Goal: Information Seeking & Learning: Learn about a topic

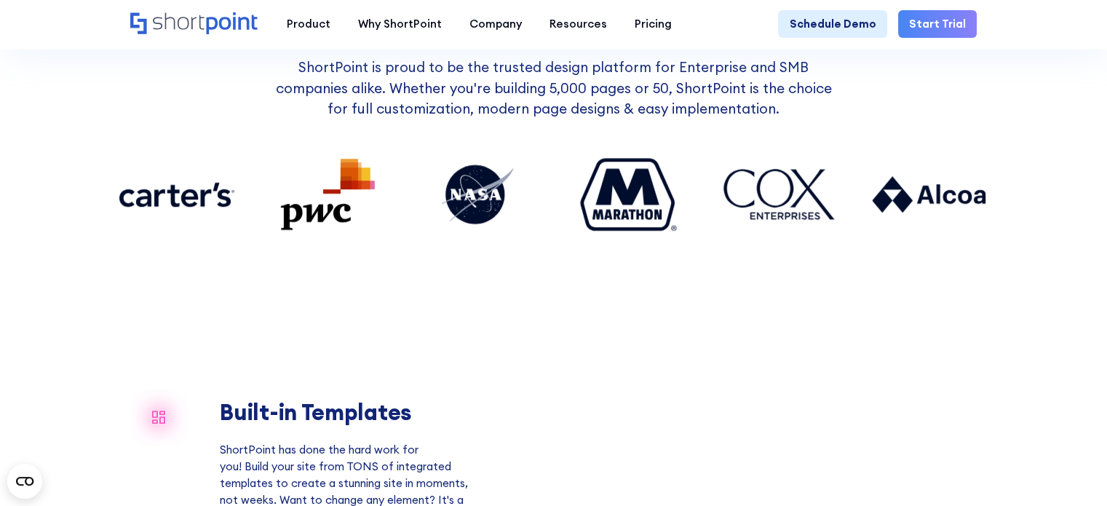
scroll to position [1383, 0]
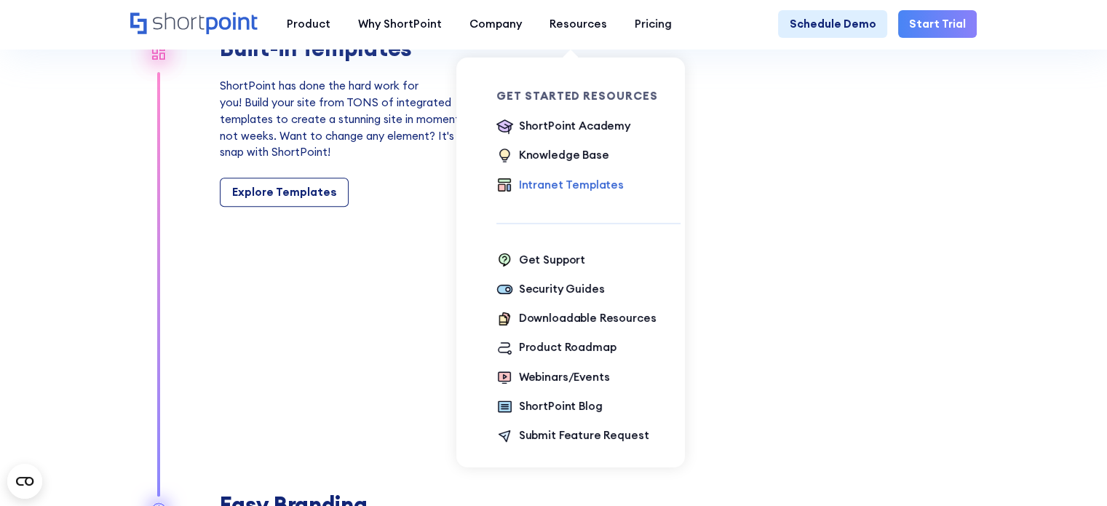
click at [553, 185] on div "Intranet Templates" at bounding box center [571, 185] width 105 height 17
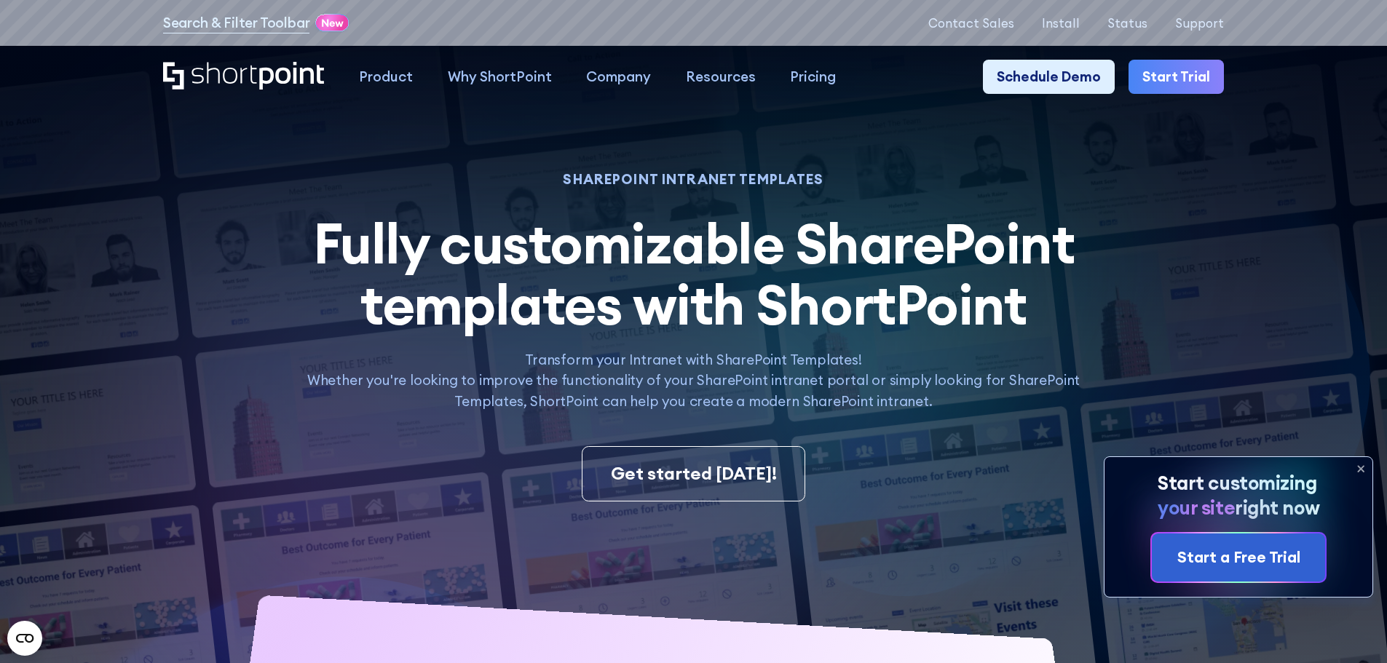
click at [1106, 466] on icon at bounding box center [1361, 469] width 6 height 6
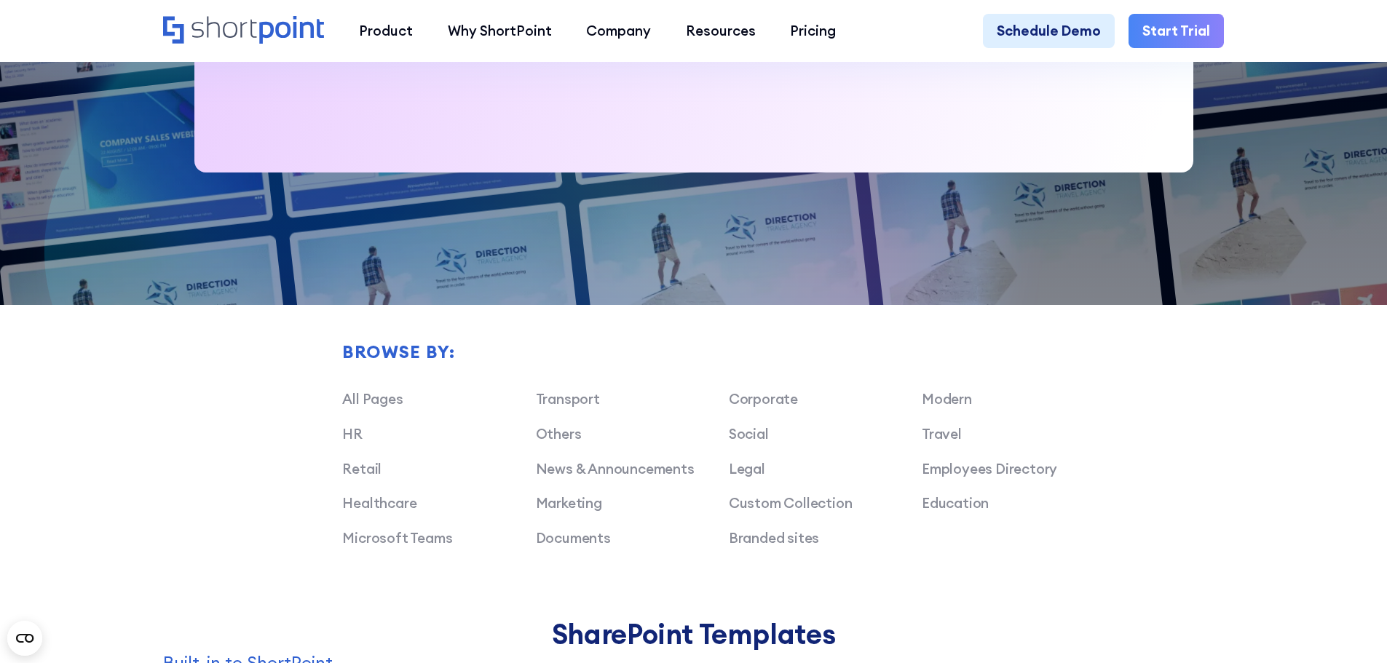
scroll to position [1019, 0]
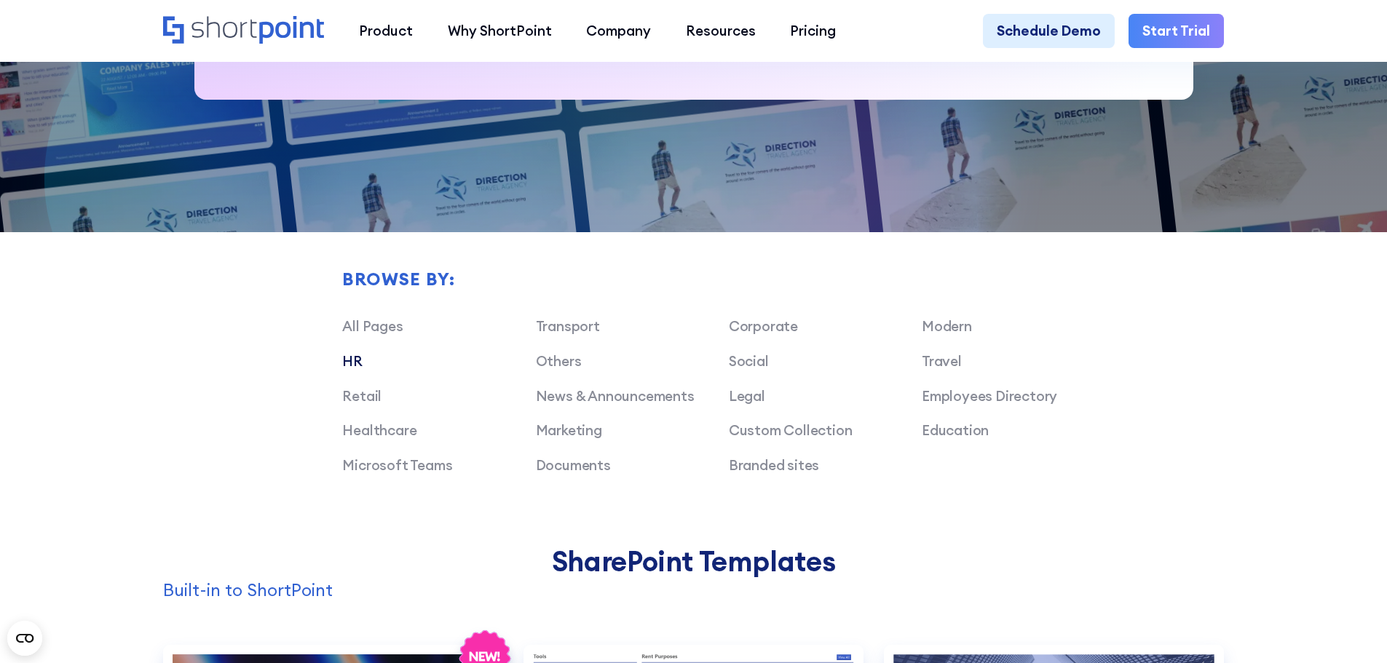
click at [346, 370] on link "HR" at bounding box center [352, 360] width 20 height 17
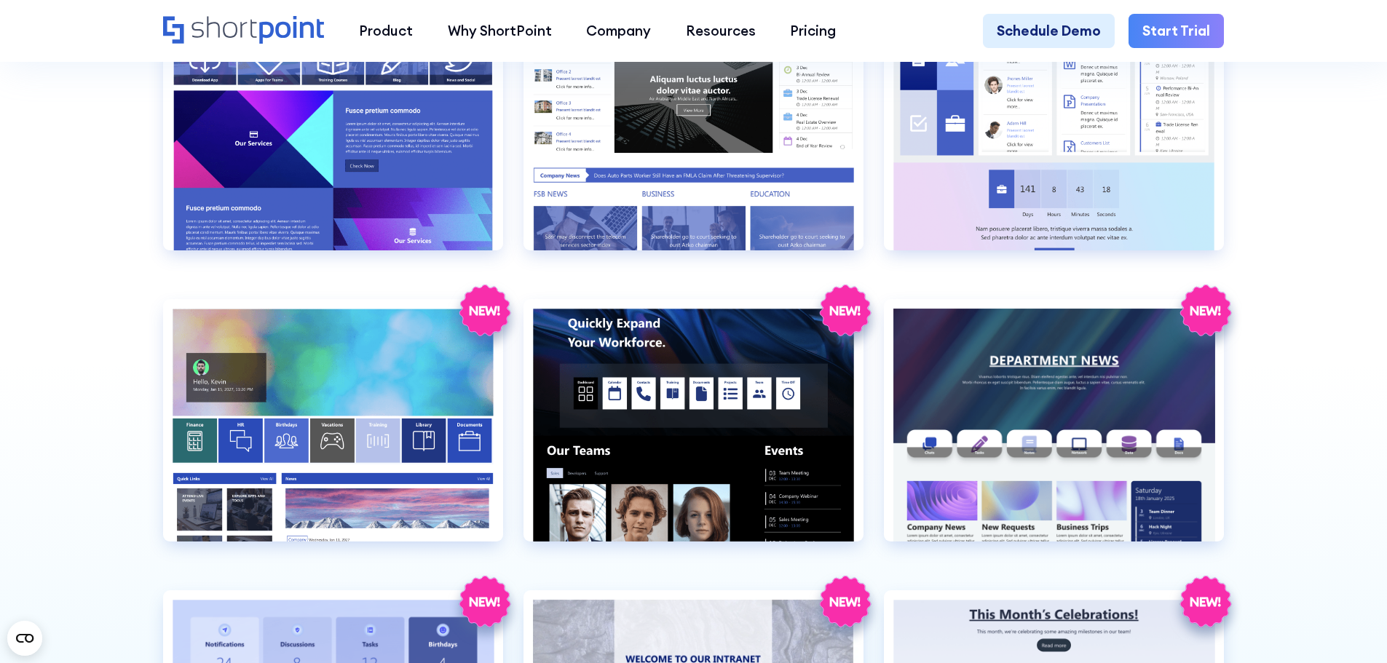
scroll to position [1747, 0]
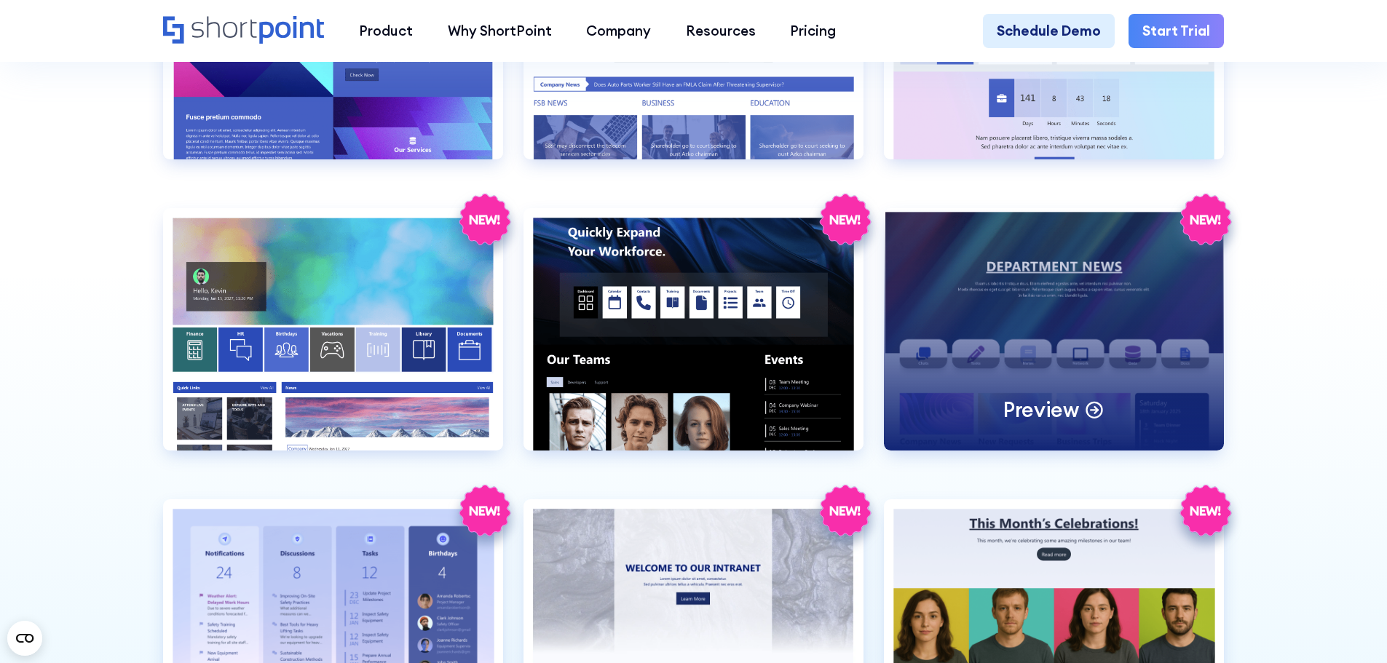
click at [1049, 420] on p "Preview" at bounding box center [1041, 409] width 76 height 27
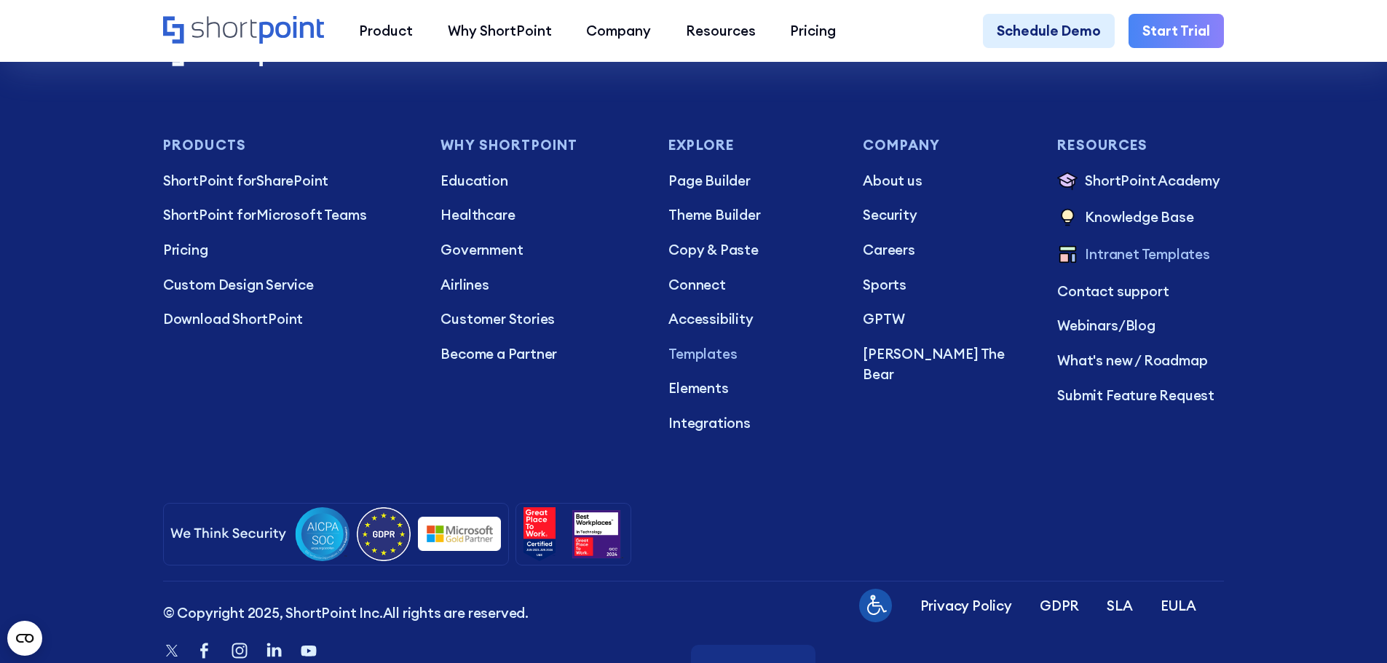
scroll to position [5823, 0]
click at [710, 363] on p "Templates" at bounding box center [751, 352] width 167 height 21
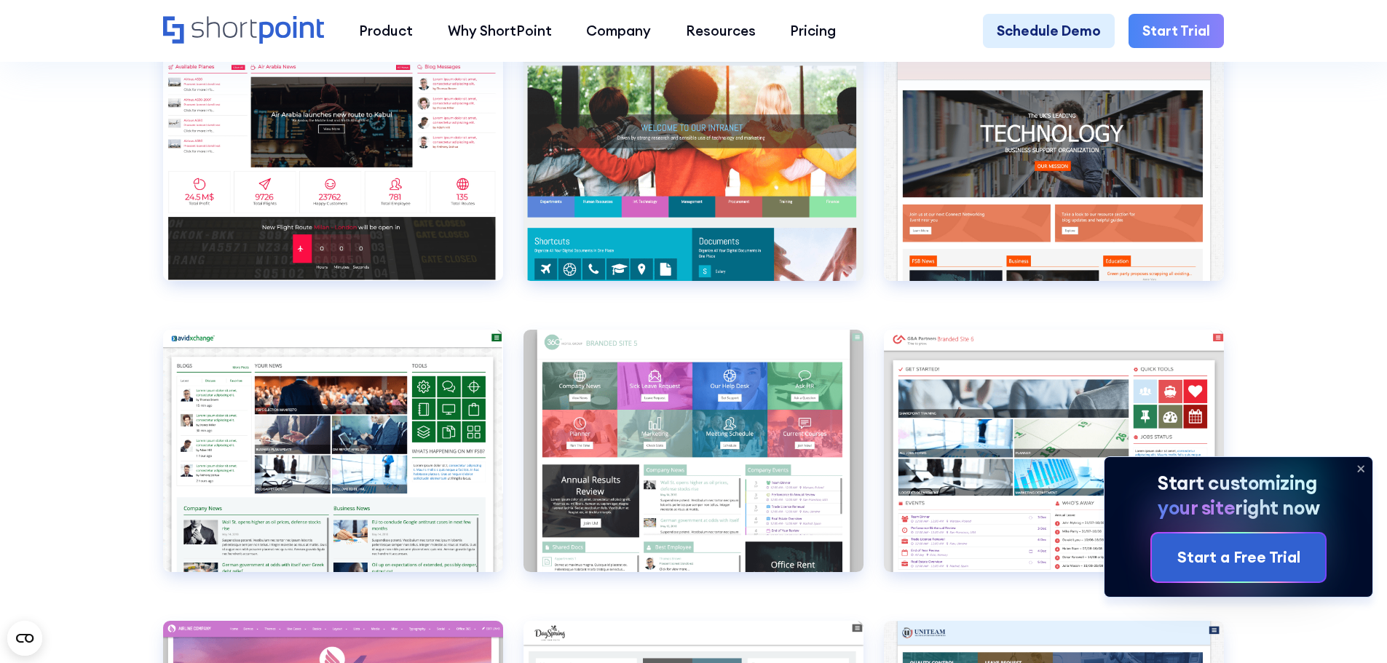
scroll to position [5605, 0]
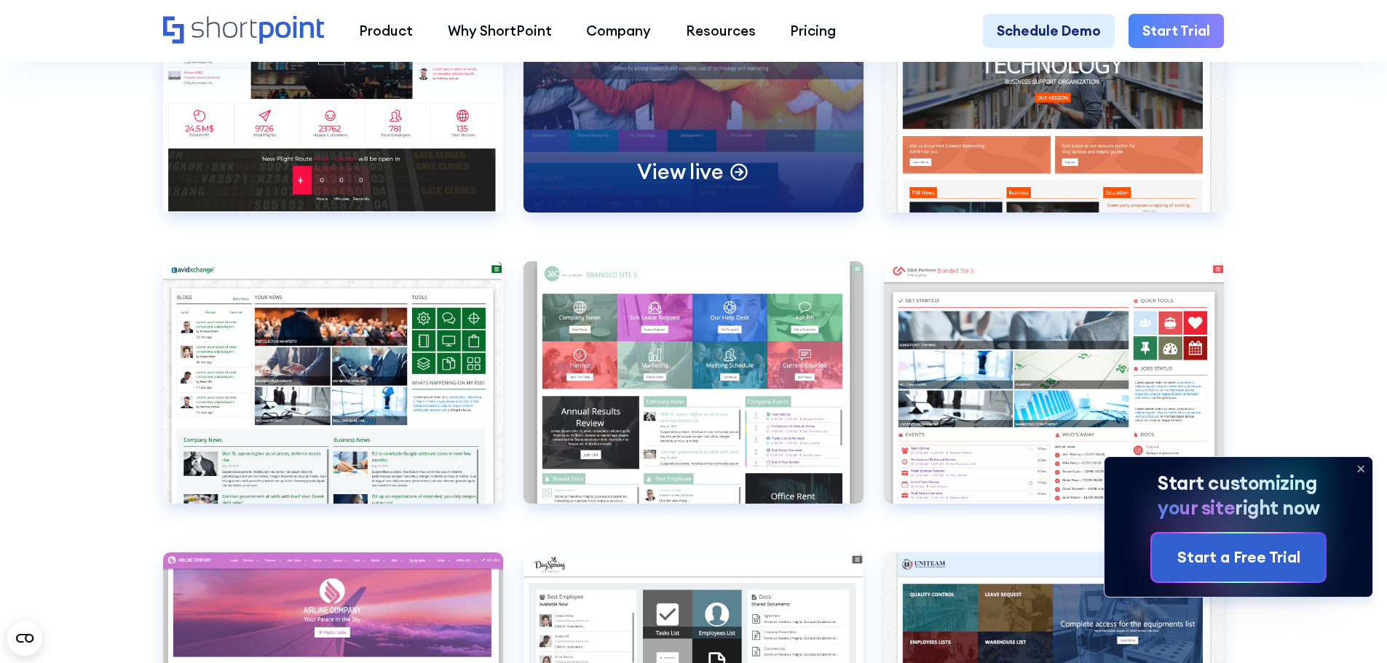
click at [686, 185] on p "View live" at bounding box center [680, 171] width 86 height 27
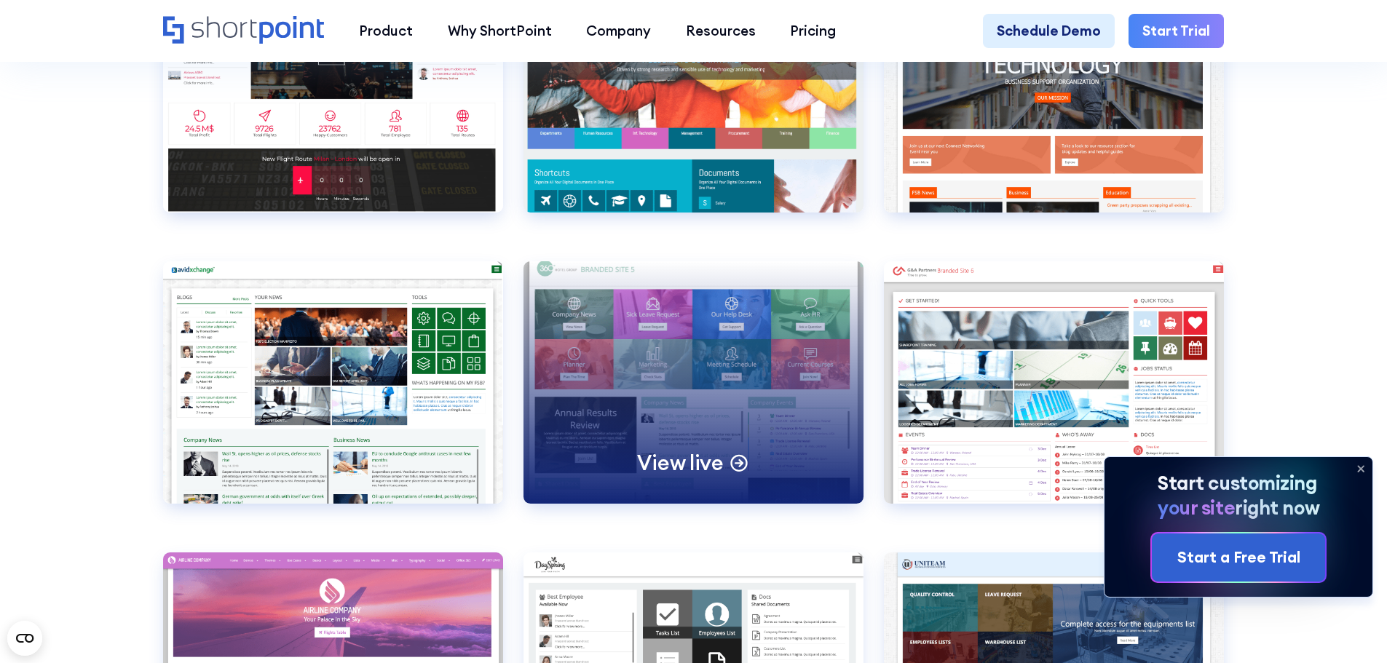
click at [696, 476] on p "View live" at bounding box center [680, 462] width 86 height 27
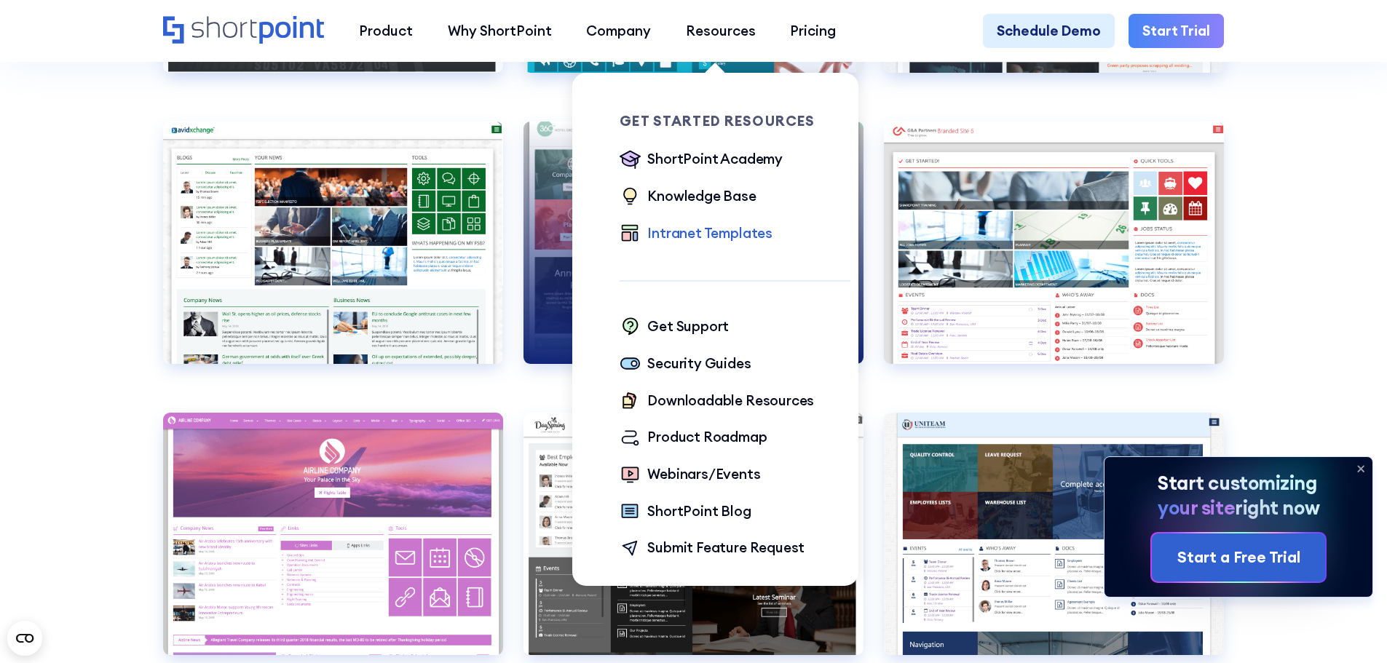
scroll to position [5751, 0]
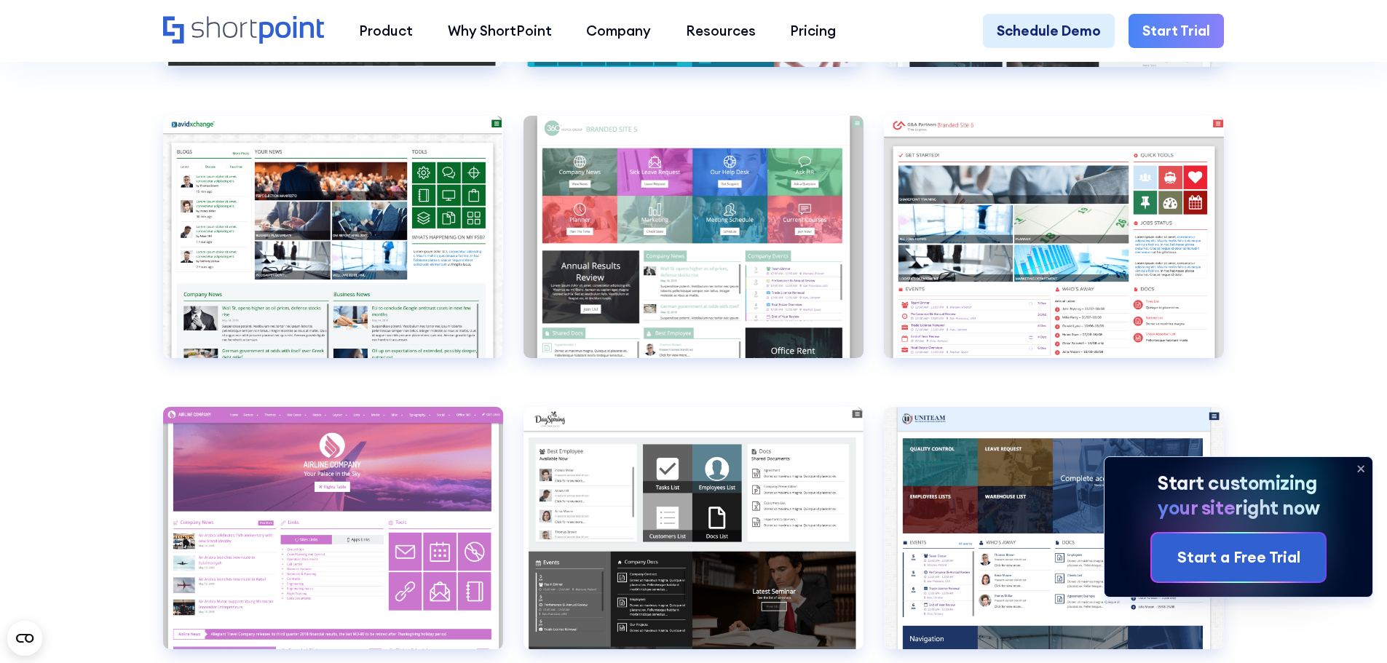
click at [1363, 467] on icon at bounding box center [1360, 468] width 23 height 23
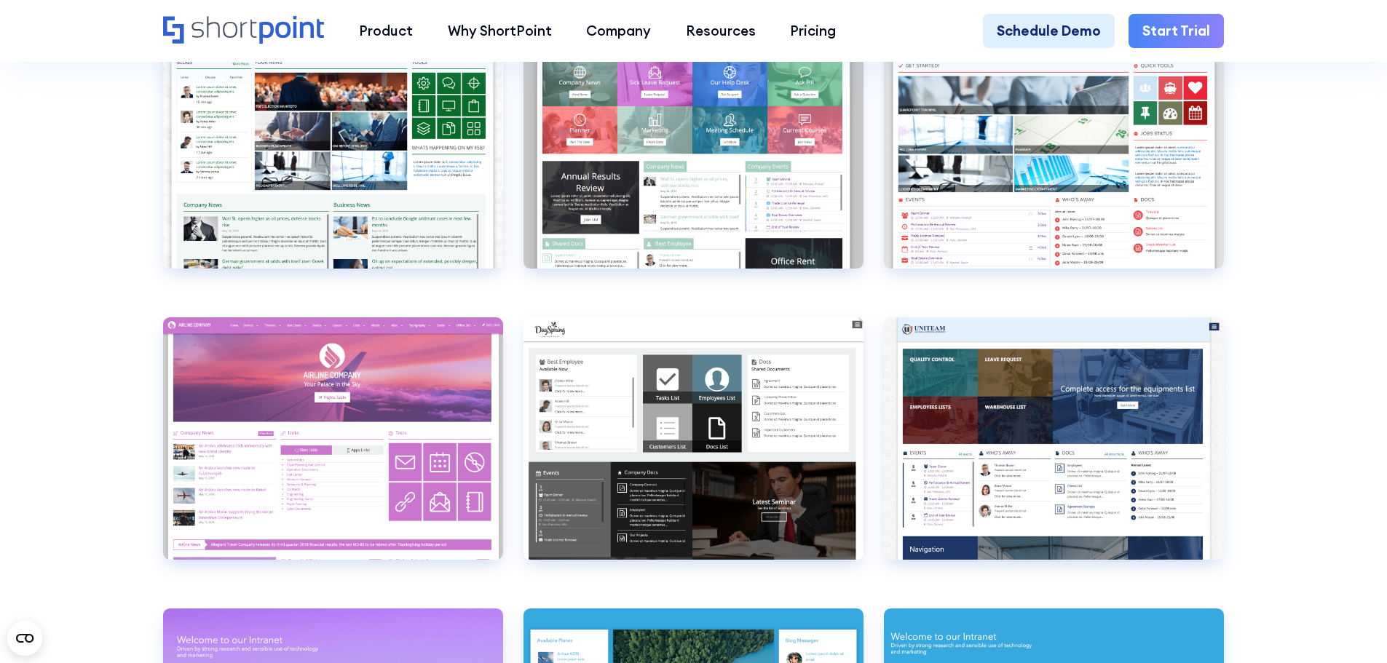
scroll to position [6115, 0]
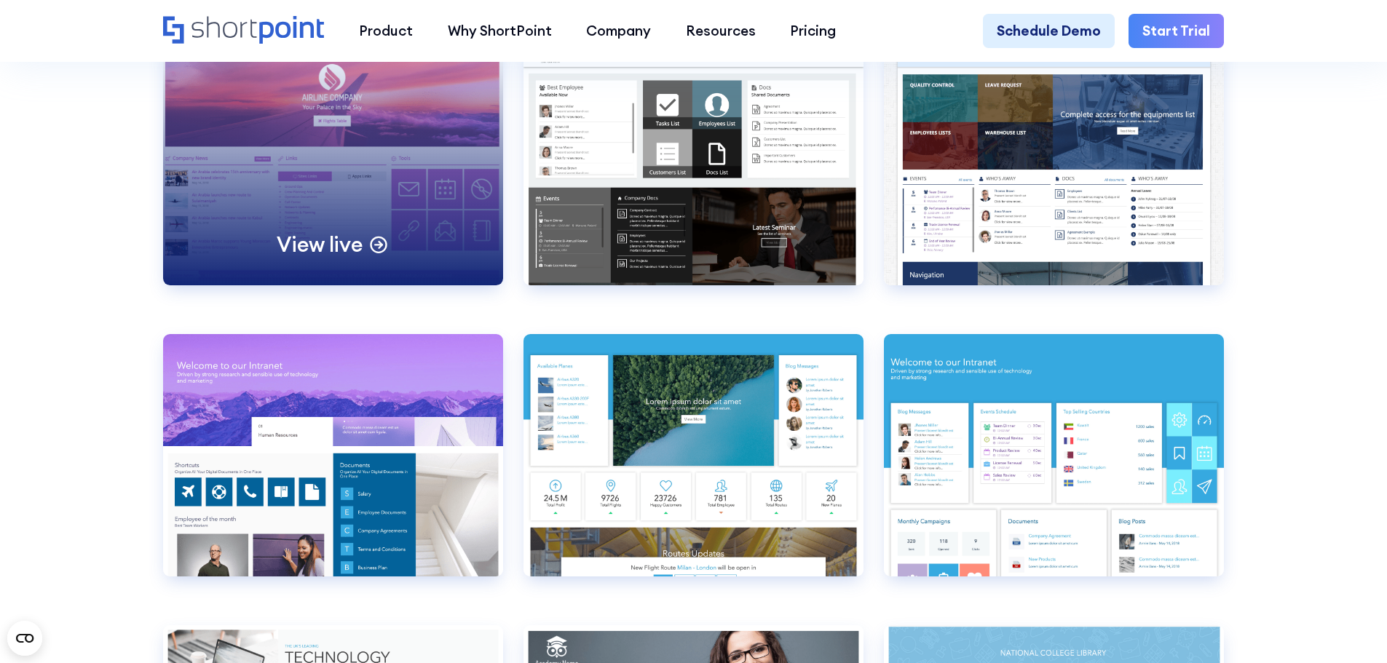
click at [319, 258] on p "View live" at bounding box center [320, 244] width 86 height 27
